Goal: Transaction & Acquisition: Purchase product/service

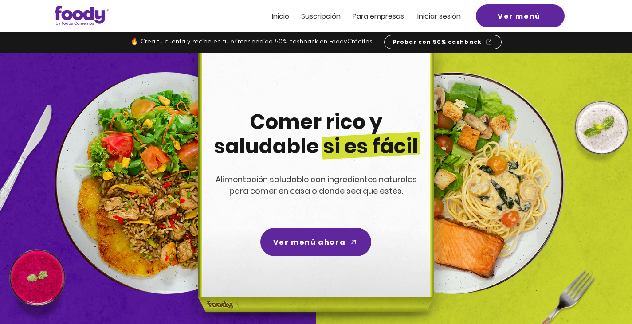
click at [441, 19] on span "Iniciar sesión" at bounding box center [439, 16] width 43 height 10
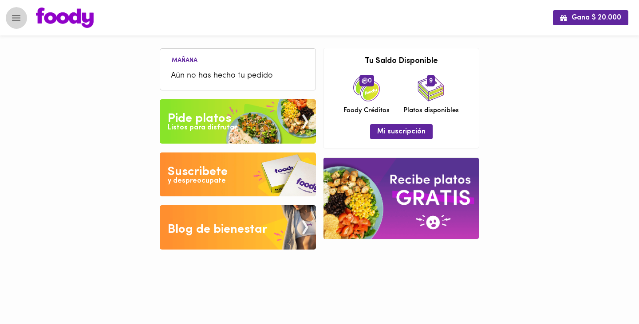
click at [18, 20] on icon "Menu" at bounding box center [16, 18] width 8 height 6
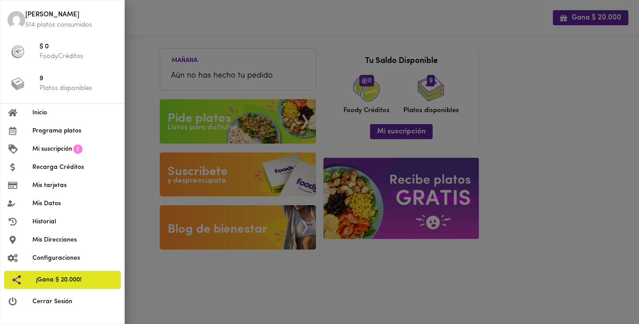
click at [62, 132] on span "Programa platos" at bounding box center [74, 130] width 85 height 9
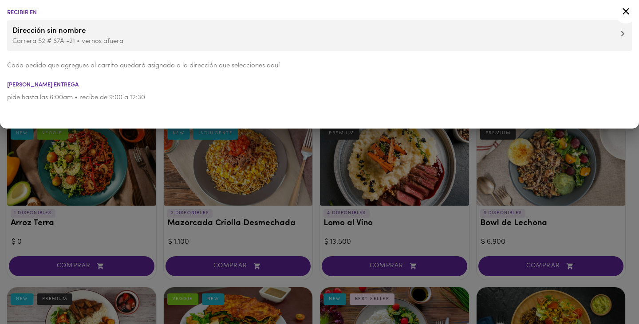
click at [624, 12] on icon at bounding box center [625, 11] width 11 height 11
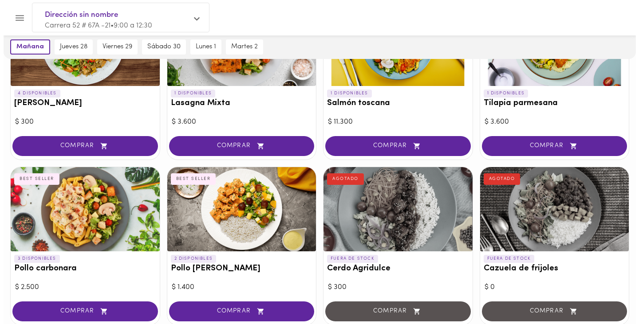
scroll to position [452, 0]
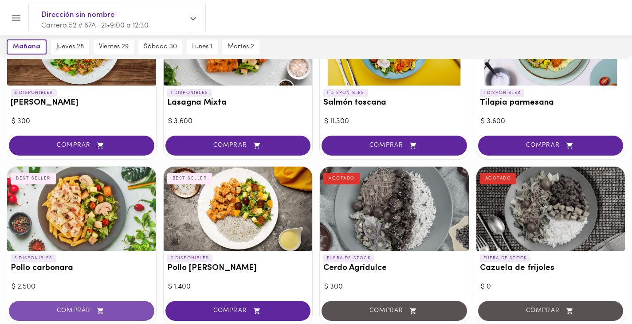
click at [76, 314] on span "COMPRAR" at bounding box center [81, 312] width 123 height 8
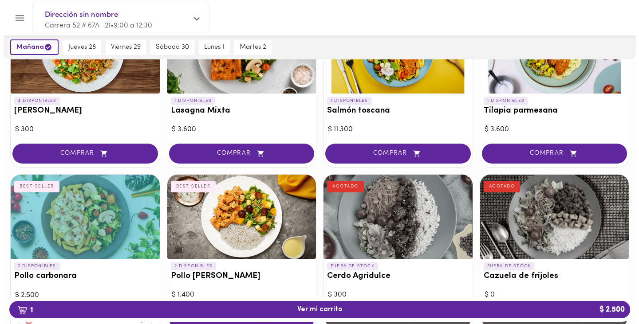
scroll to position [448, 0]
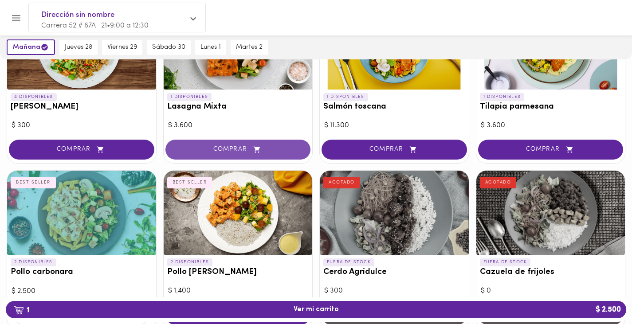
click at [230, 148] on span "COMPRAR" at bounding box center [238, 150] width 123 height 8
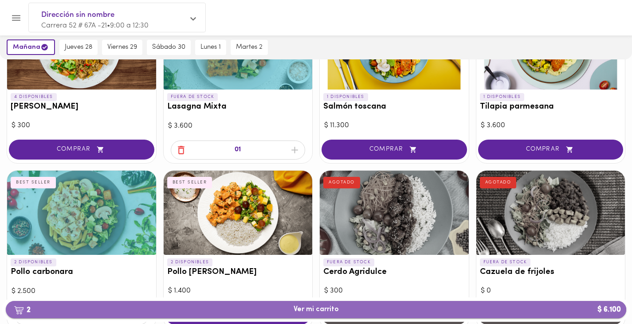
click at [276, 311] on span "2 Ver mi carrito $ 6.100" at bounding box center [316, 310] width 607 height 8
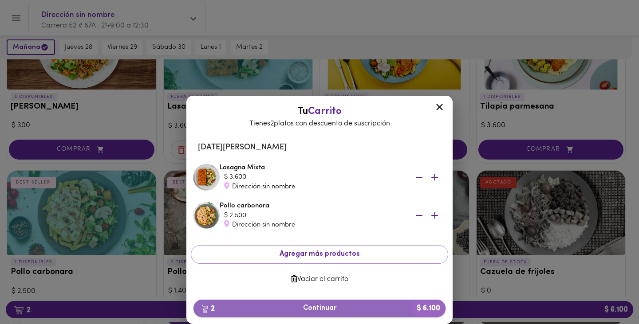
click at [320, 308] on span "2 Continuar $ 6.100" at bounding box center [320, 308] width 238 height 8
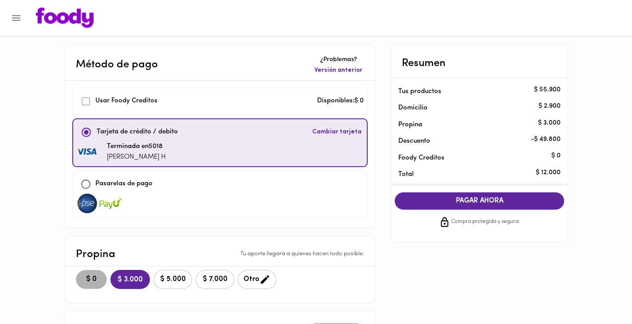
click at [92, 280] on span "$ 0" at bounding box center [92, 280] width 20 height 8
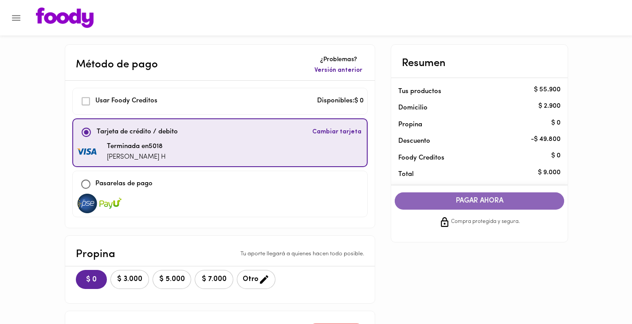
click at [471, 205] on span "PAGAR AHORA" at bounding box center [480, 201] width 152 height 8
